Goal: Task Accomplishment & Management: Use online tool/utility

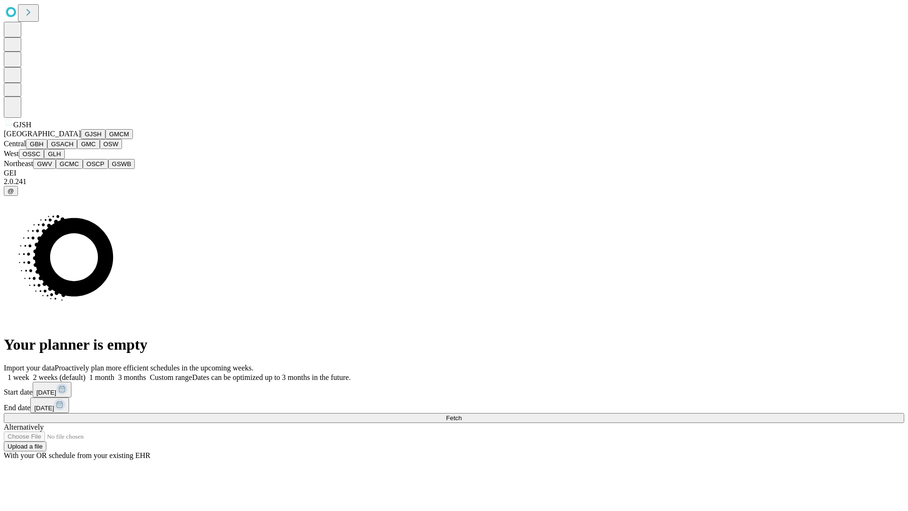
click at [81, 139] on button "GJSH" at bounding box center [93, 134] width 25 height 10
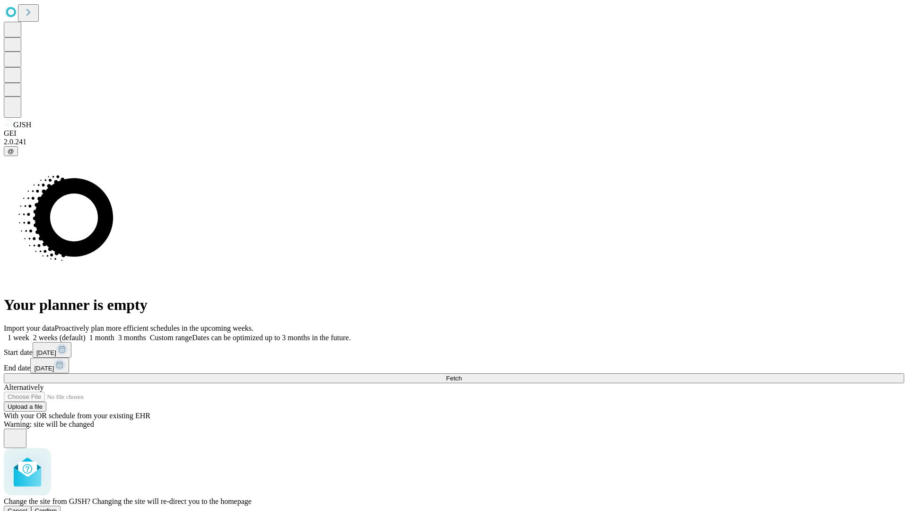
click at [57, 507] on span "Confirm" at bounding box center [46, 510] width 22 height 7
click at [29, 334] on label "1 week" at bounding box center [17, 338] width 26 height 8
click at [462, 375] on span "Fetch" at bounding box center [454, 378] width 16 height 7
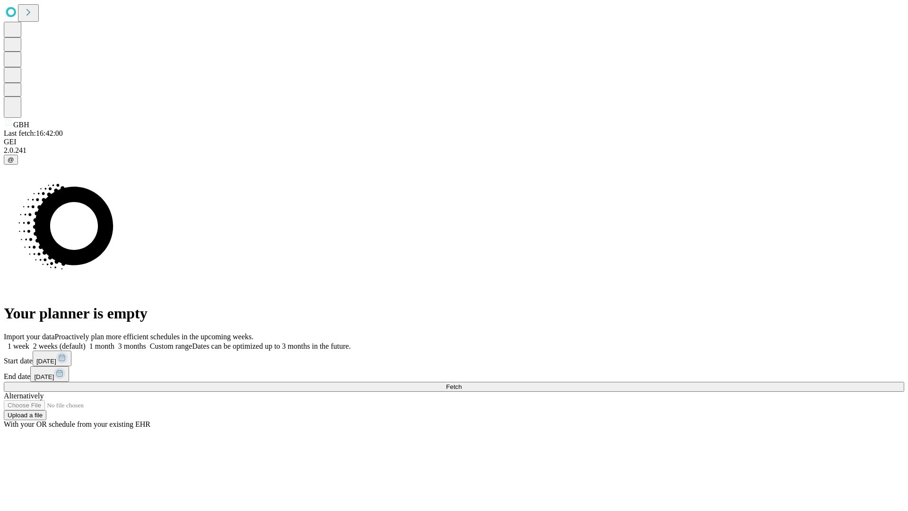
click at [29, 342] on label "1 week" at bounding box center [17, 346] width 26 height 8
click at [462, 383] on span "Fetch" at bounding box center [454, 386] width 16 height 7
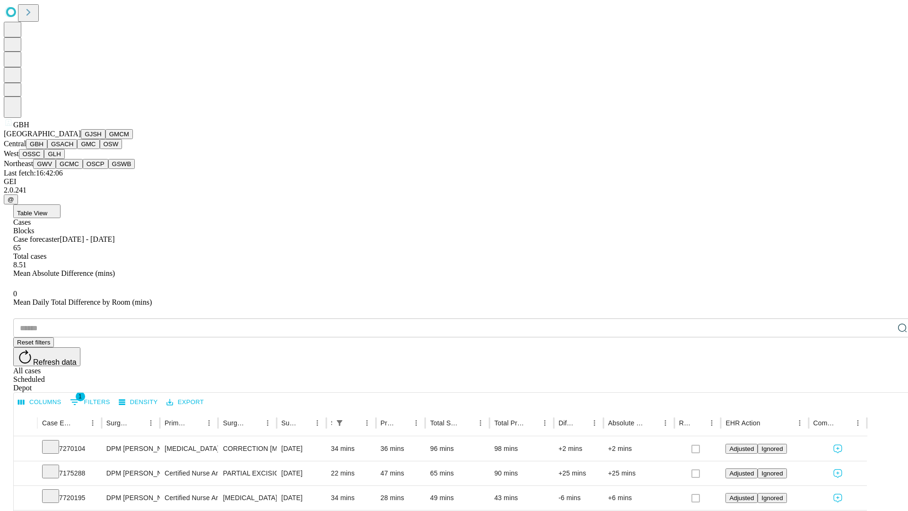
click at [73, 149] on button "GSACH" at bounding box center [62, 144] width 30 height 10
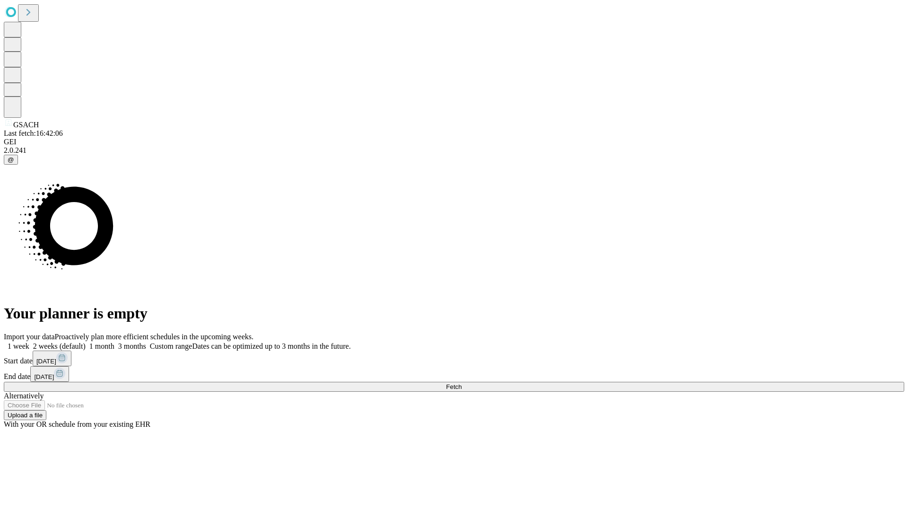
click at [29, 342] on label "1 week" at bounding box center [17, 346] width 26 height 8
click at [462, 383] on span "Fetch" at bounding box center [454, 386] width 16 height 7
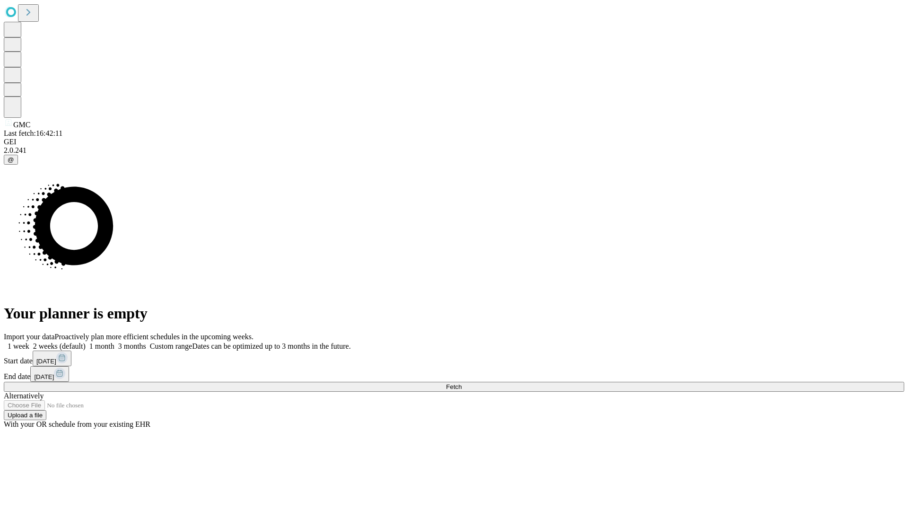
click at [29, 342] on label "1 week" at bounding box center [17, 346] width 26 height 8
click at [462, 383] on span "Fetch" at bounding box center [454, 386] width 16 height 7
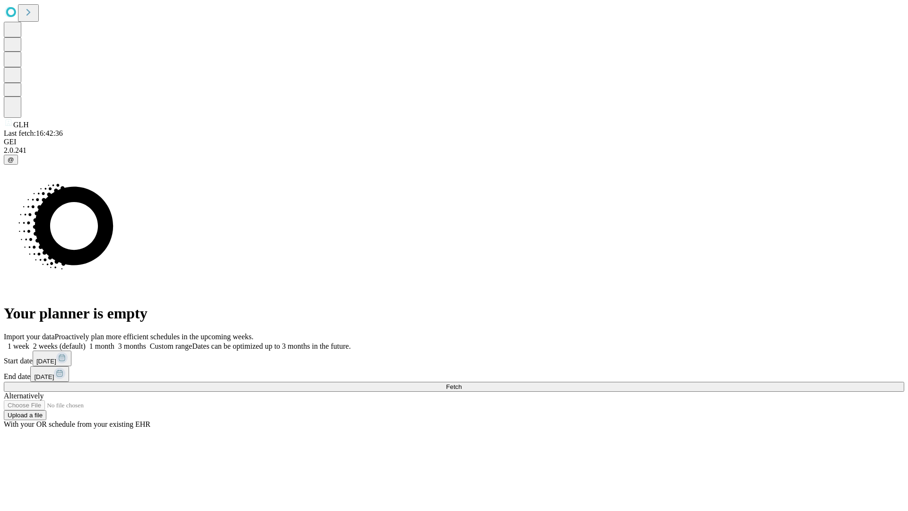
click at [29, 342] on label "1 week" at bounding box center [17, 346] width 26 height 8
click at [462, 383] on span "Fetch" at bounding box center [454, 386] width 16 height 7
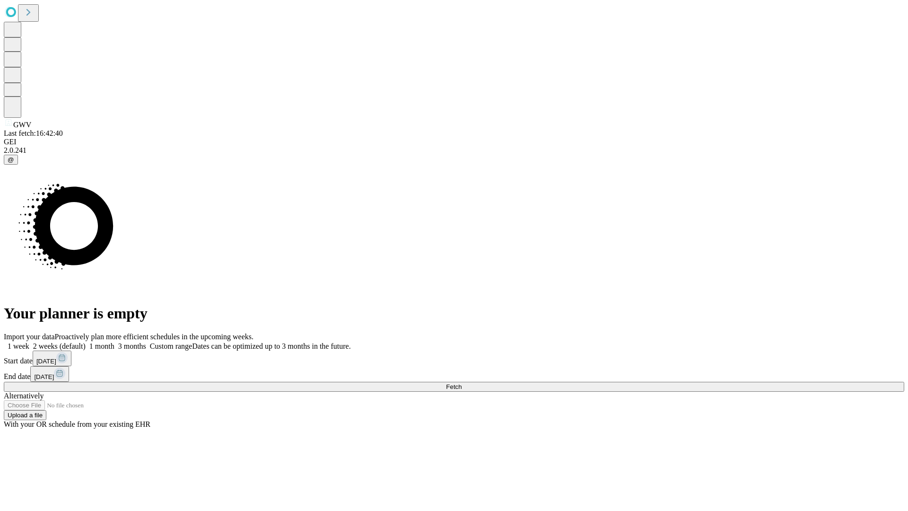
click at [29, 342] on label "1 week" at bounding box center [17, 346] width 26 height 8
click at [462, 383] on span "Fetch" at bounding box center [454, 386] width 16 height 7
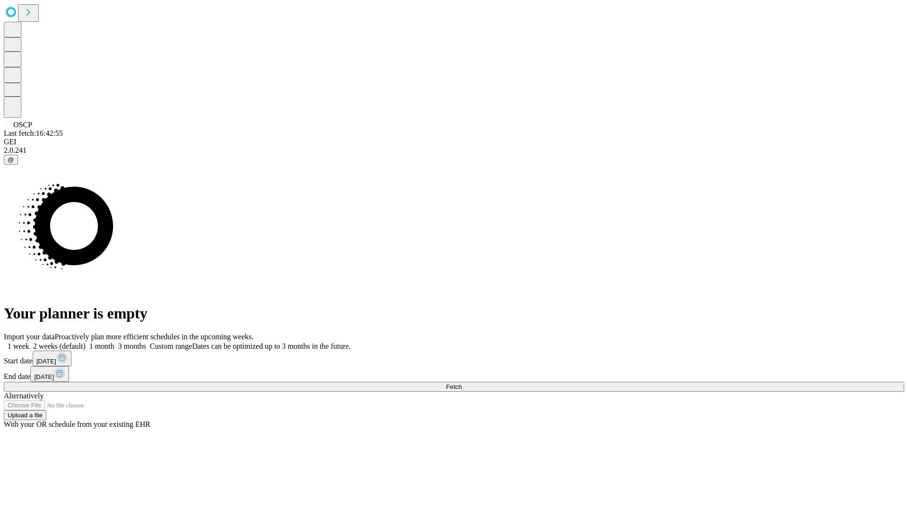
click at [29, 342] on label "1 week" at bounding box center [17, 346] width 26 height 8
click at [462, 383] on span "Fetch" at bounding box center [454, 386] width 16 height 7
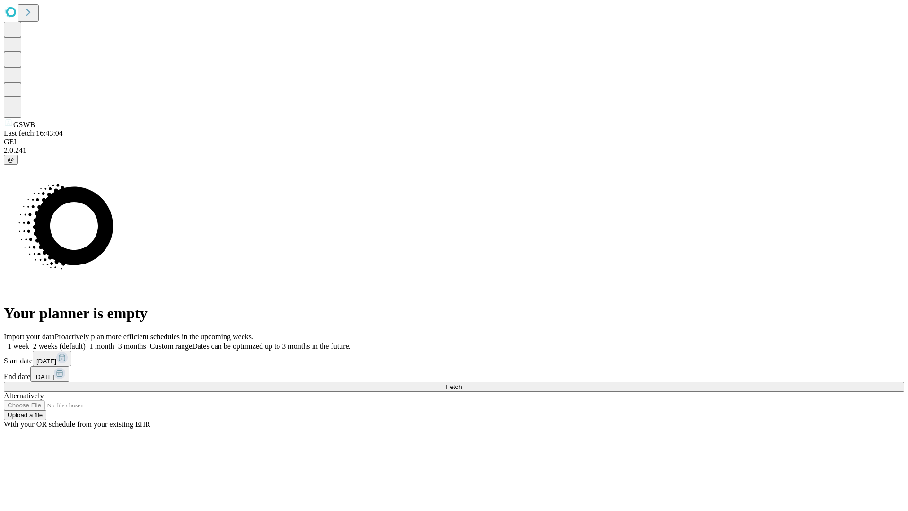
click at [29, 342] on label "1 week" at bounding box center [17, 346] width 26 height 8
click at [462, 383] on span "Fetch" at bounding box center [454, 386] width 16 height 7
